Goal: Information Seeking & Learning: Learn about a topic

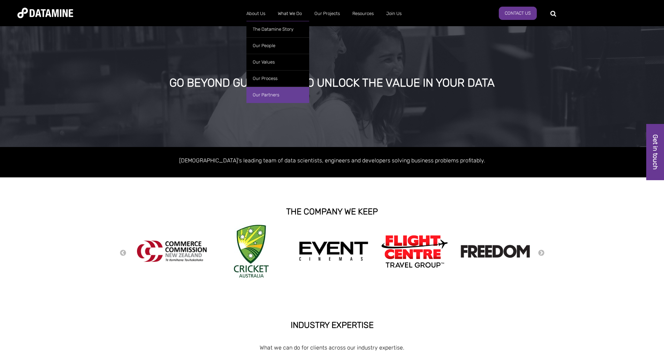
click at [267, 93] on link "Our Partners" at bounding box center [278, 94] width 63 height 16
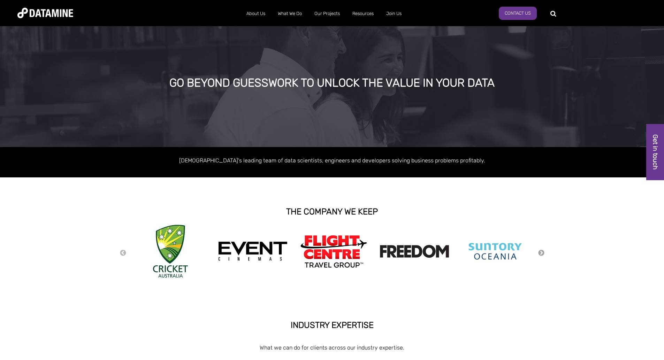
click at [543, 253] on button "Next" at bounding box center [541, 253] width 7 height 8
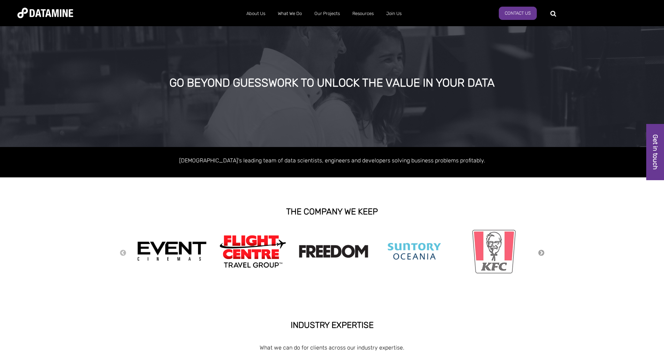
click at [543, 253] on button "Next" at bounding box center [541, 253] width 7 height 8
click at [541, 252] on button "Next" at bounding box center [541, 253] width 7 height 8
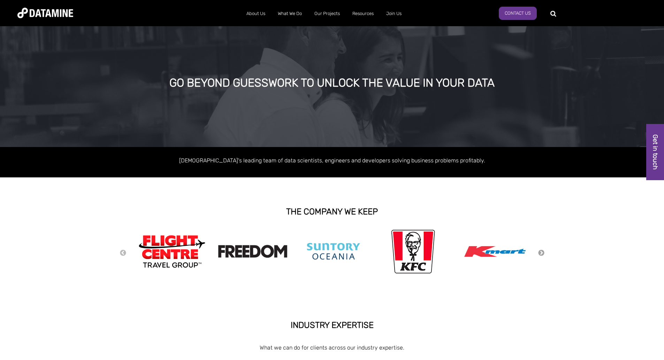
click at [541, 252] on button "Next" at bounding box center [541, 253] width 7 height 8
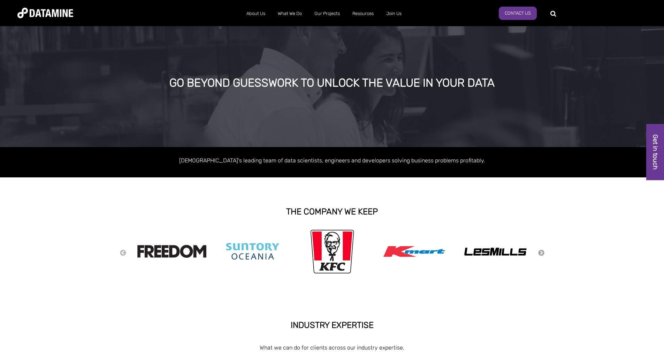
click at [541, 252] on button "Next" at bounding box center [541, 253] width 7 height 8
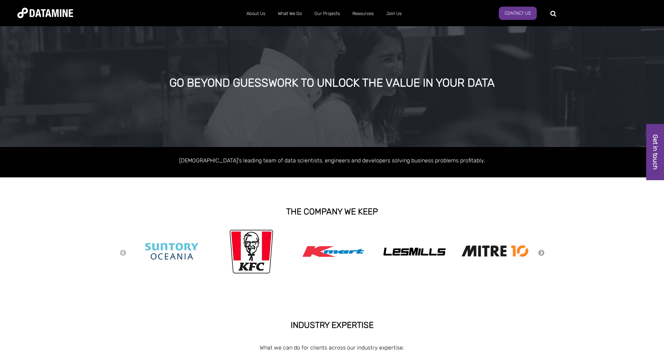
click at [541, 252] on button "Next" at bounding box center [541, 253] width 7 height 8
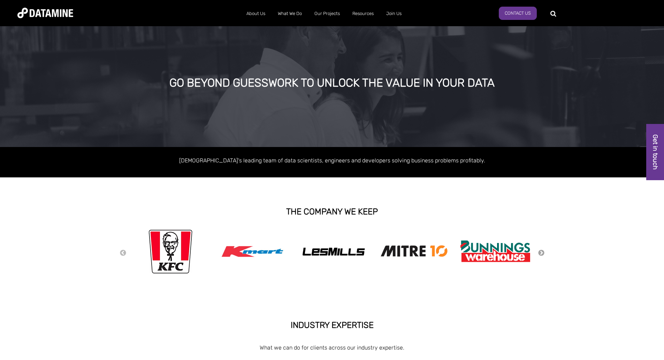
click at [541, 252] on button "Next" at bounding box center [541, 253] width 7 height 8
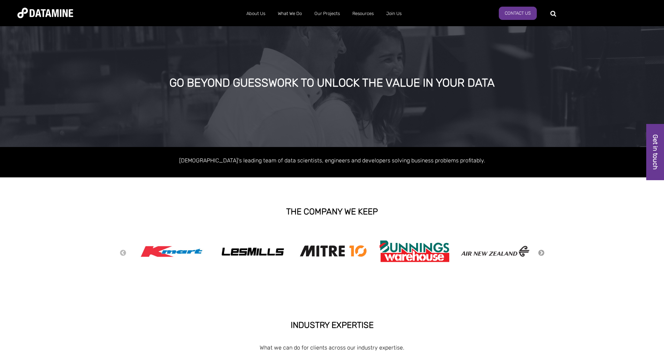
click at [541, 252] on button "Next" at bounding box center [541, 253] width 7 height 8
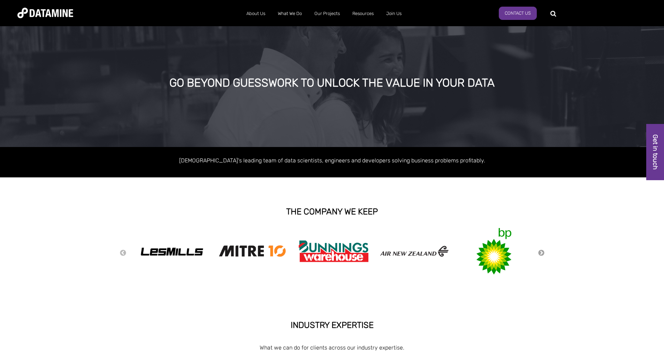
click at [541, 252] on button "Next" at bounding box center [541, 253] width 7 height 8
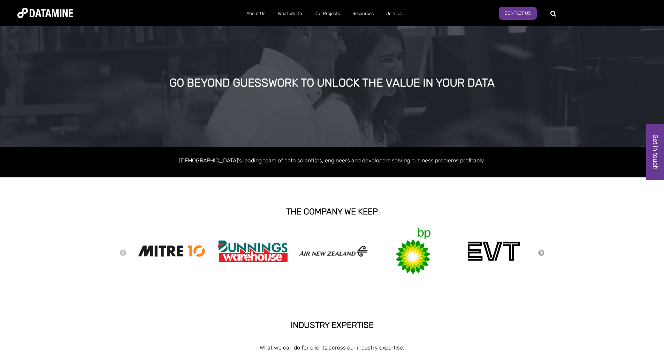
click at [541, 252] on button "Next" at bounding box center [541, 253] width 7 height 8
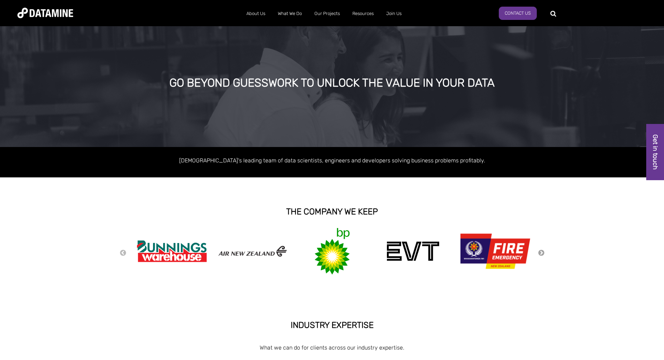
click at [541, 252] on button "Next" at bounding box center [541, 253] width 7 height 8
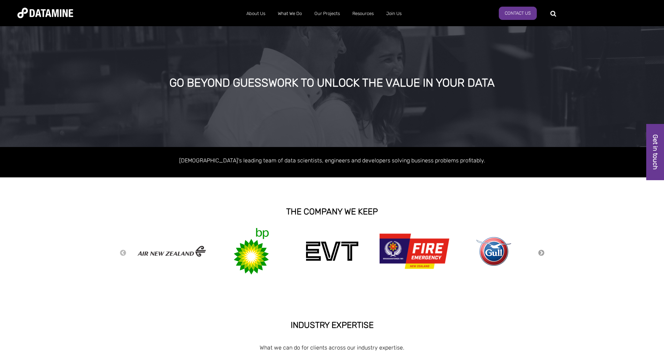
click at [541, 252] on button "Next" at bounding box center [541, 253] width 7 height 8
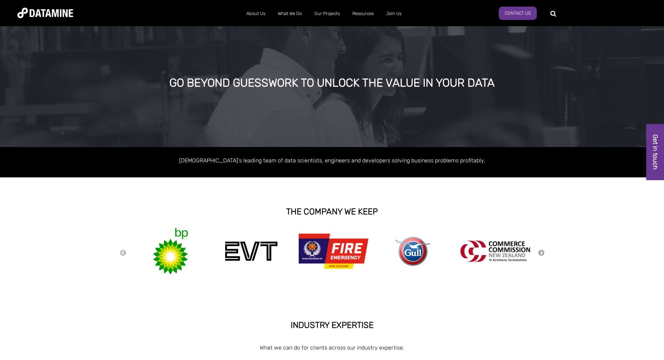
click at [541, 252] on button "Next" at bounding box center [541, 253] width 7 height 8
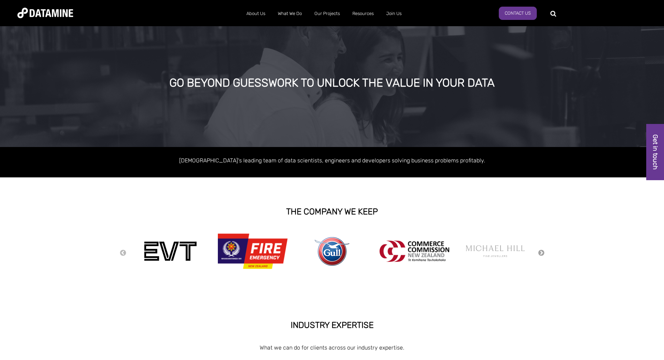
click at [541, 252] on button "Next" at bounding box center [541, 253] width 7 height 8
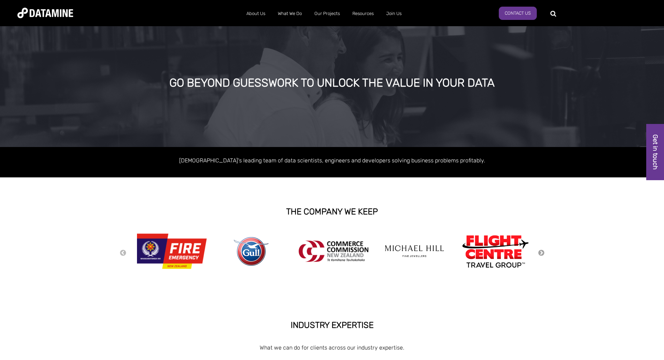
click at [541, 252] on button "Next" at bounding box center [541, 253] width 7 height 8
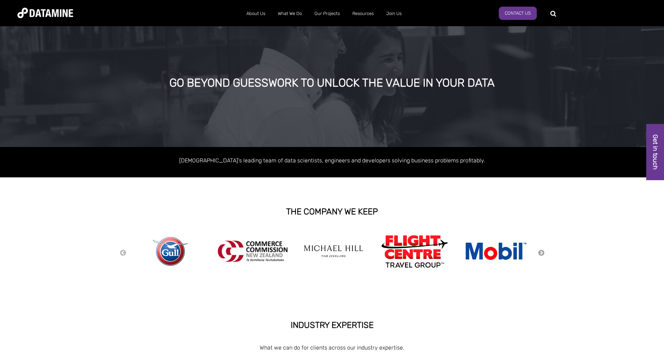
click at [541, 252] on button "Next" at bounding box center [541, 253] width 7 height 8
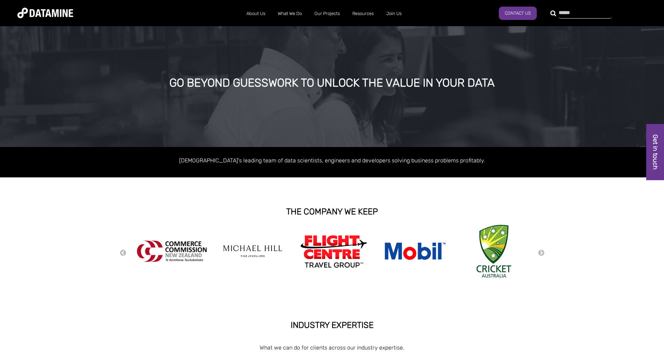
click at [555, 12] on div at bounding box center [581, 12] width 53 height 11
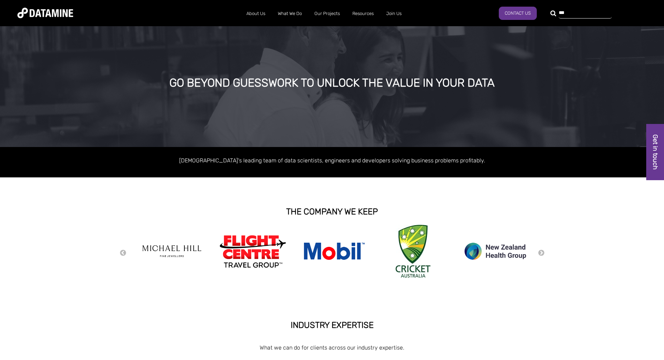
type input "***"
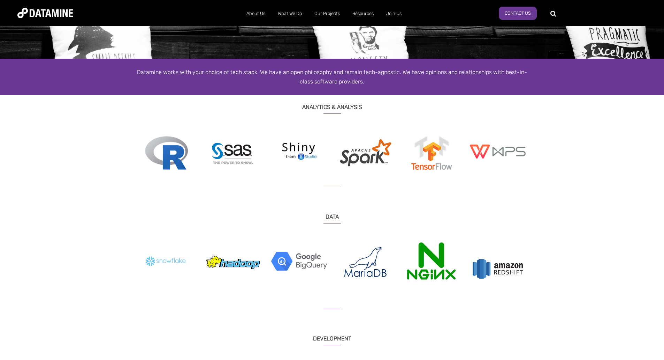
scroll to position [83, 0]
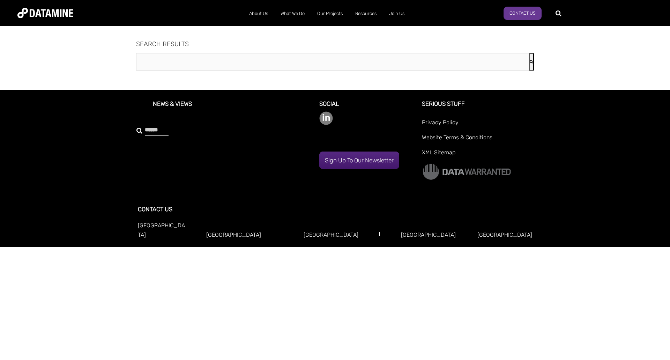
type input "***"
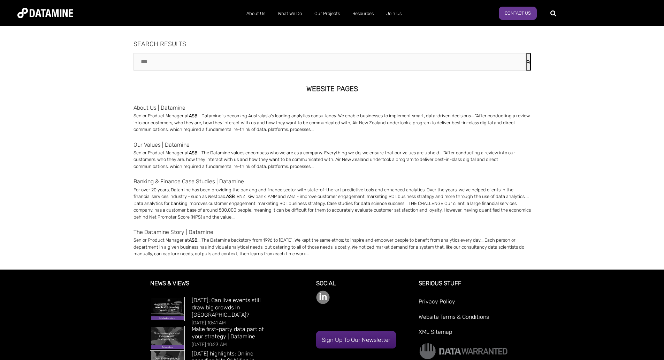
click at [177, 106] on link "About Us | Datamine" at bounding box center [333, 107] width 398 height 9
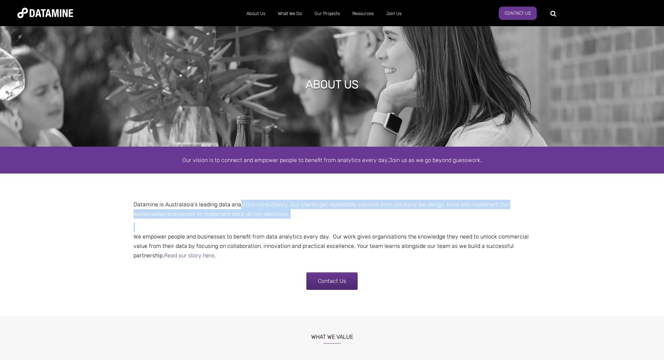
drag, startPoint x: 239, startPoint y: 204, endPoint x: 247, endPoint y: 223, distance: 21.1
click at [247, 223] on td "Datamine is Australasia's leading data analytics consultancy. Our clients get r…" at bounding box center [332, 231] width 408 height 64
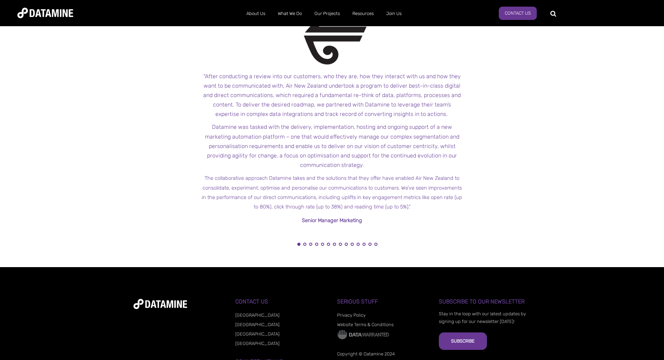
scroll to position [785, 0]
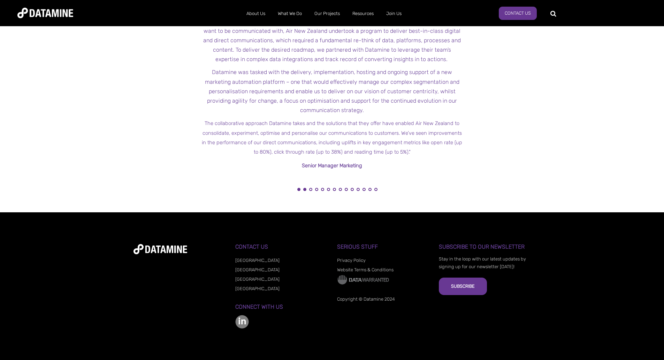
click at [305, 189] on button "2" at bounding box center [304, 189] width 3 height 3
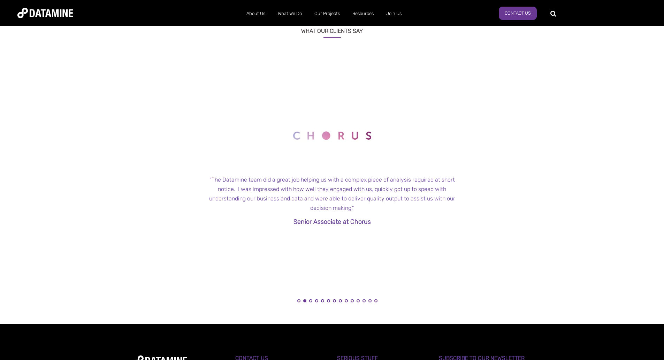
scroll to position [715, 0]
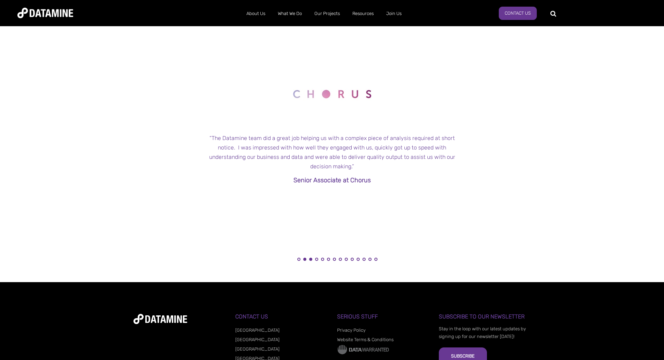
click at [311, 258] on button "3" at bounding box center [310, 258] width 3 height 3
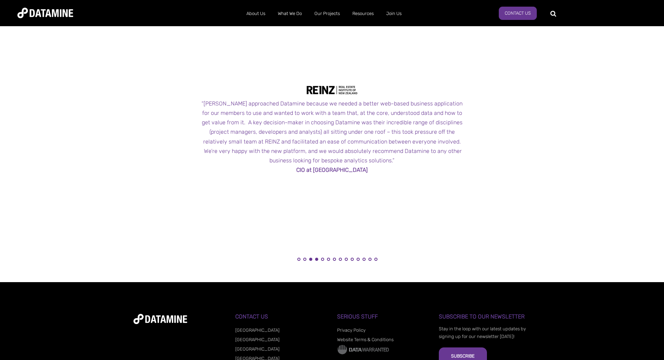
click at [316, 258] on button "4" at bounding box center [316, 258] width 3 height 3
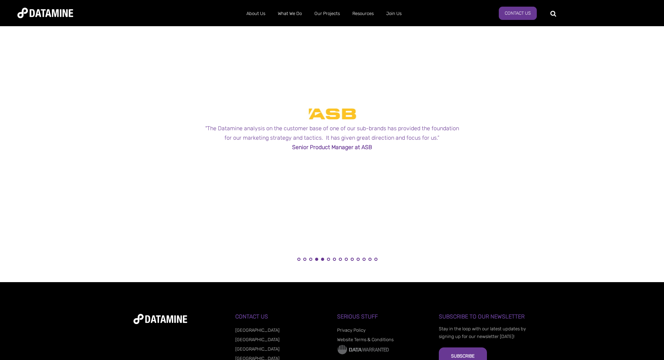
click at [322, 259] on button "5" at bounding box center [322, 258] width 3 height 3
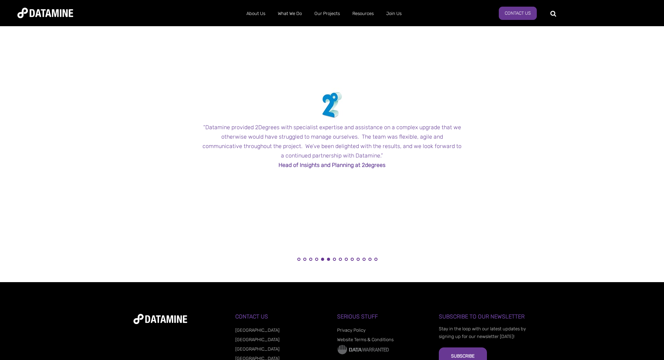
click at [328, 259] on button "6" at bounding box center [328, 258] width 3 height 3
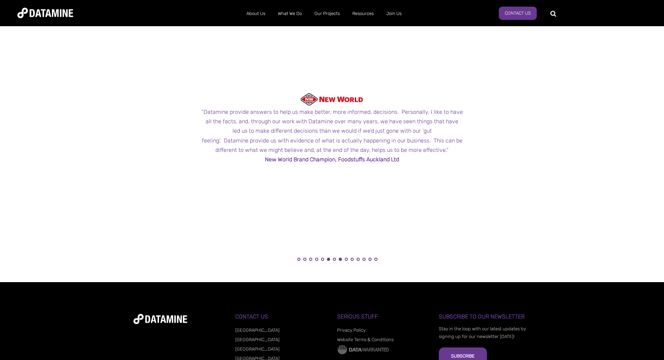
click at [340, 259] on button "8" at bounding box center [340, 258] width 3 height 3
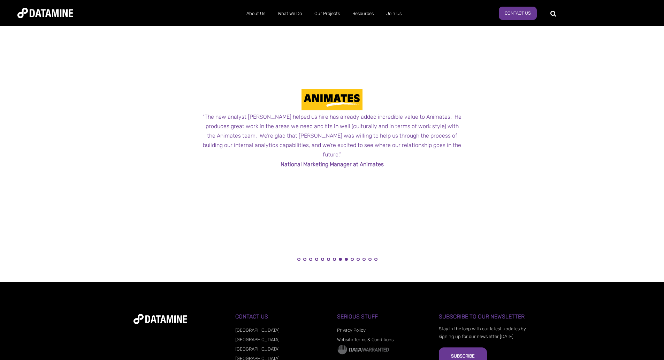
click at [347, 259] on button "9" at bounding box center [346, 258] width 3 height 3
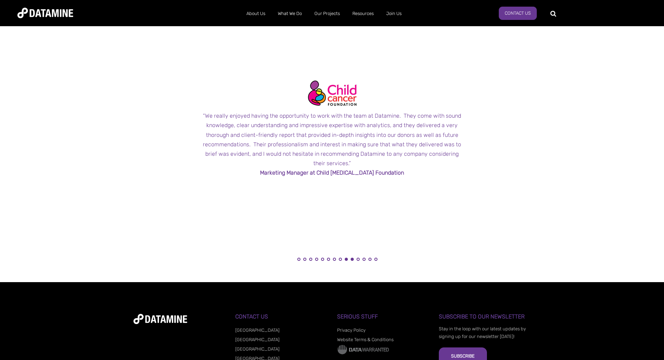
click at [352, 259] on button "10" at bounding box center [352, 258] width 3 height 3
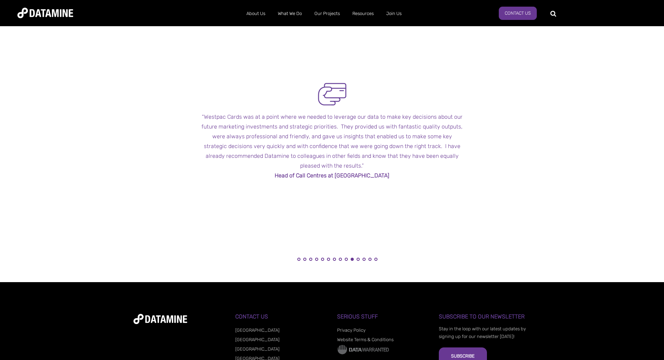
click at [362, 261] on li "12" at bounding box center [364, 260] width 7 height 7
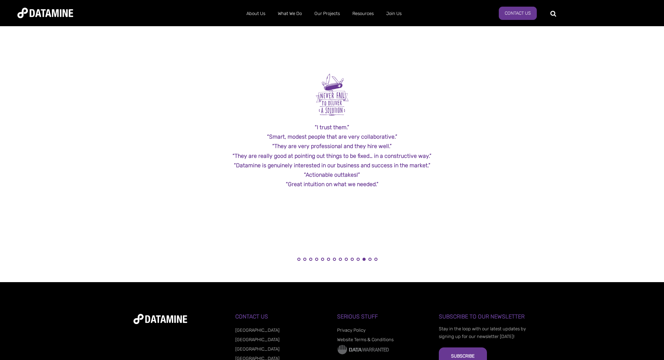
click at [369, 261] on li "13" at bounding box center [370, 260] width 7 height 7
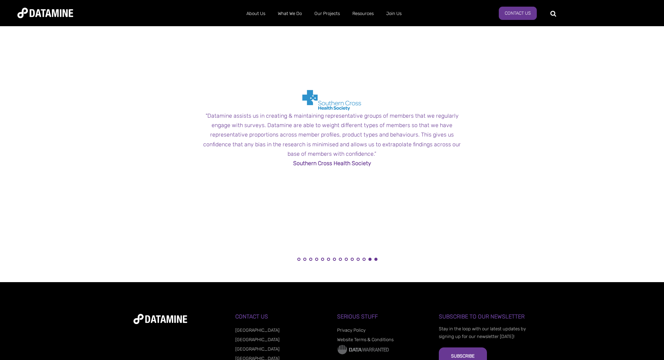
click at [376, 259] on button "14" at bounding box center [376, 258] width 3 height 3
